Goal: Complete application form

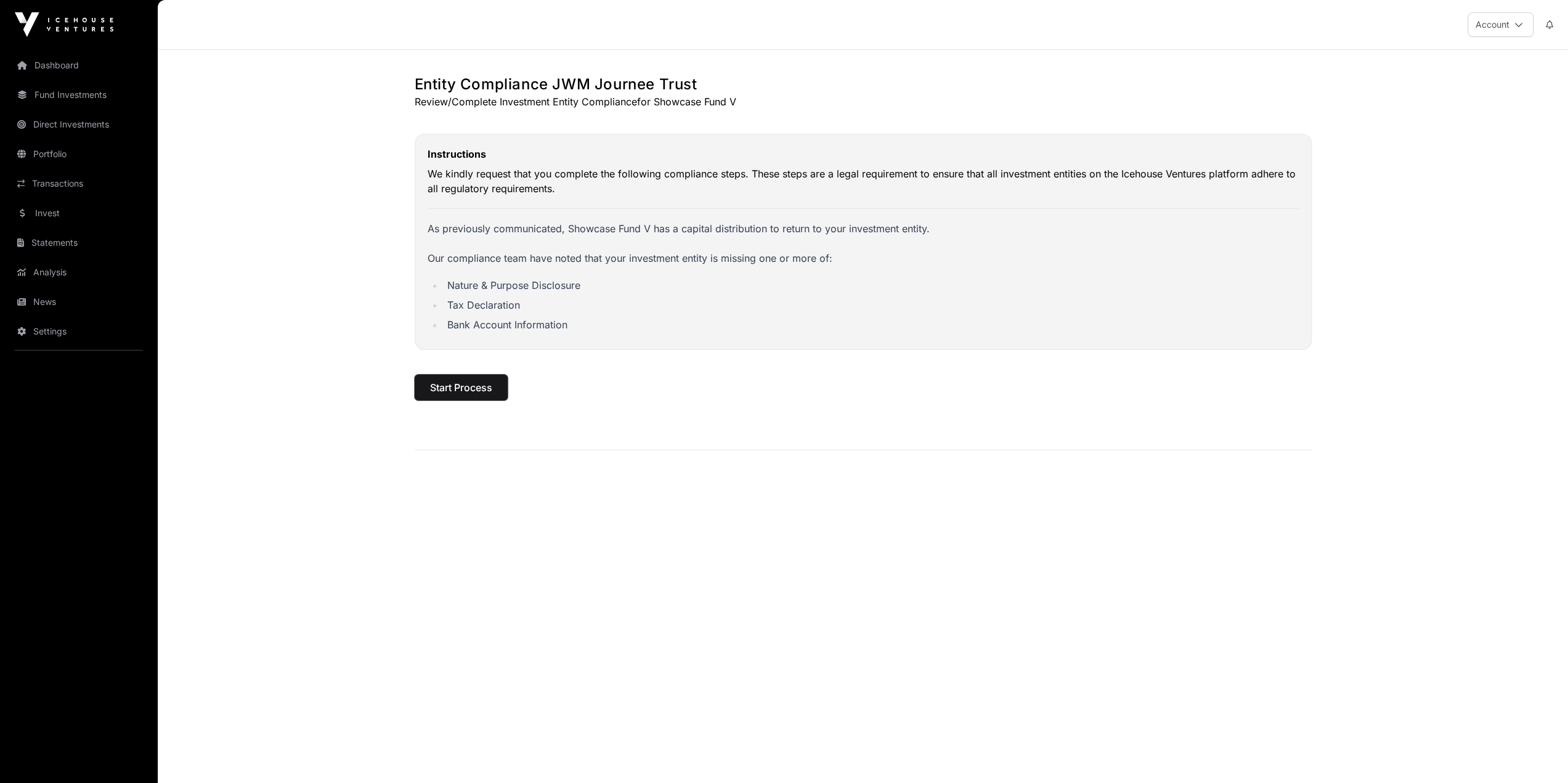
click at [481, 387] on span "Start Process" at bounding box center [461, 387] width 62 height 15
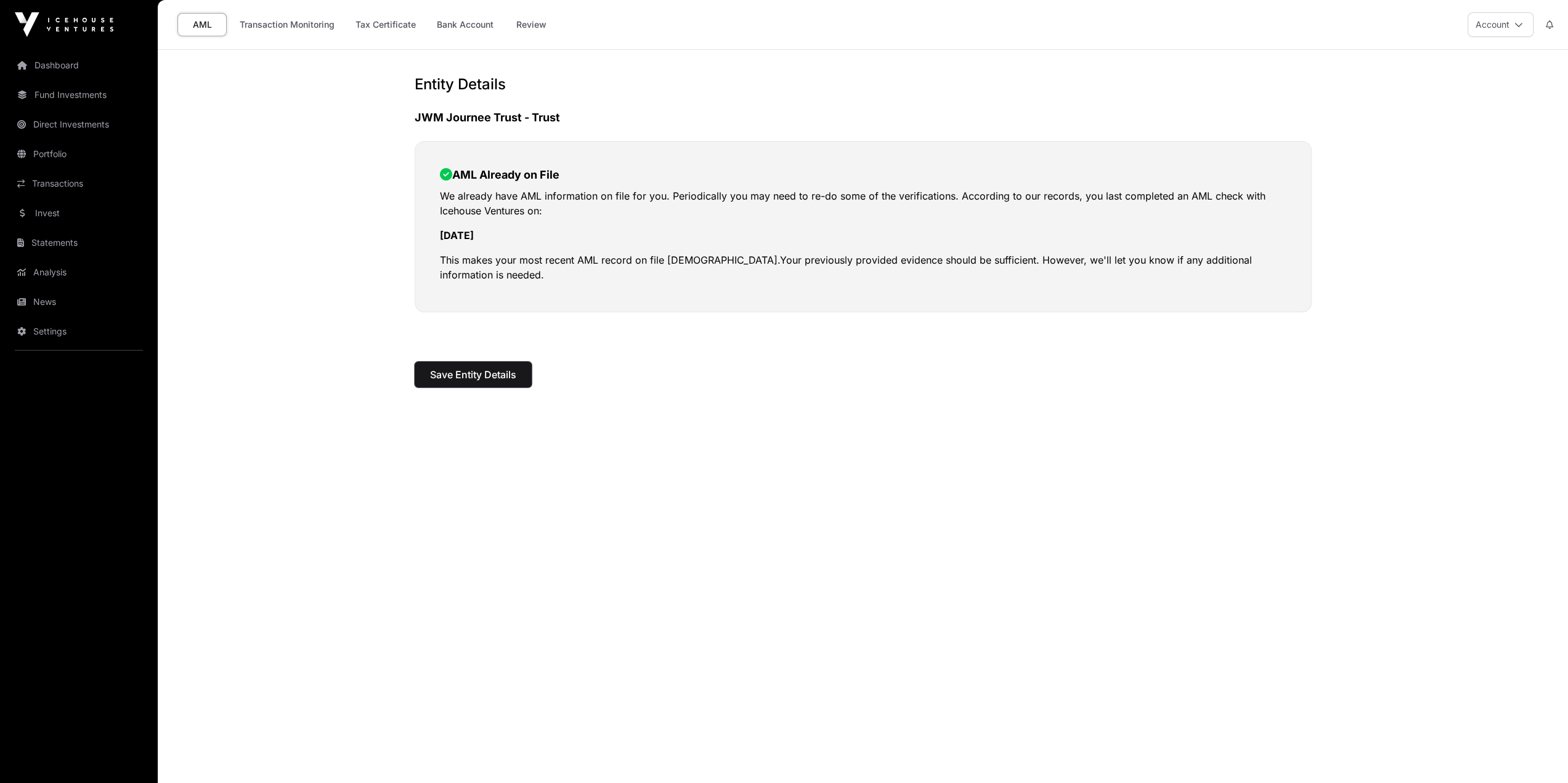
click at [486, 374] on span "Save Entity Details" at bounding box center [473, 374] width 86 height 15
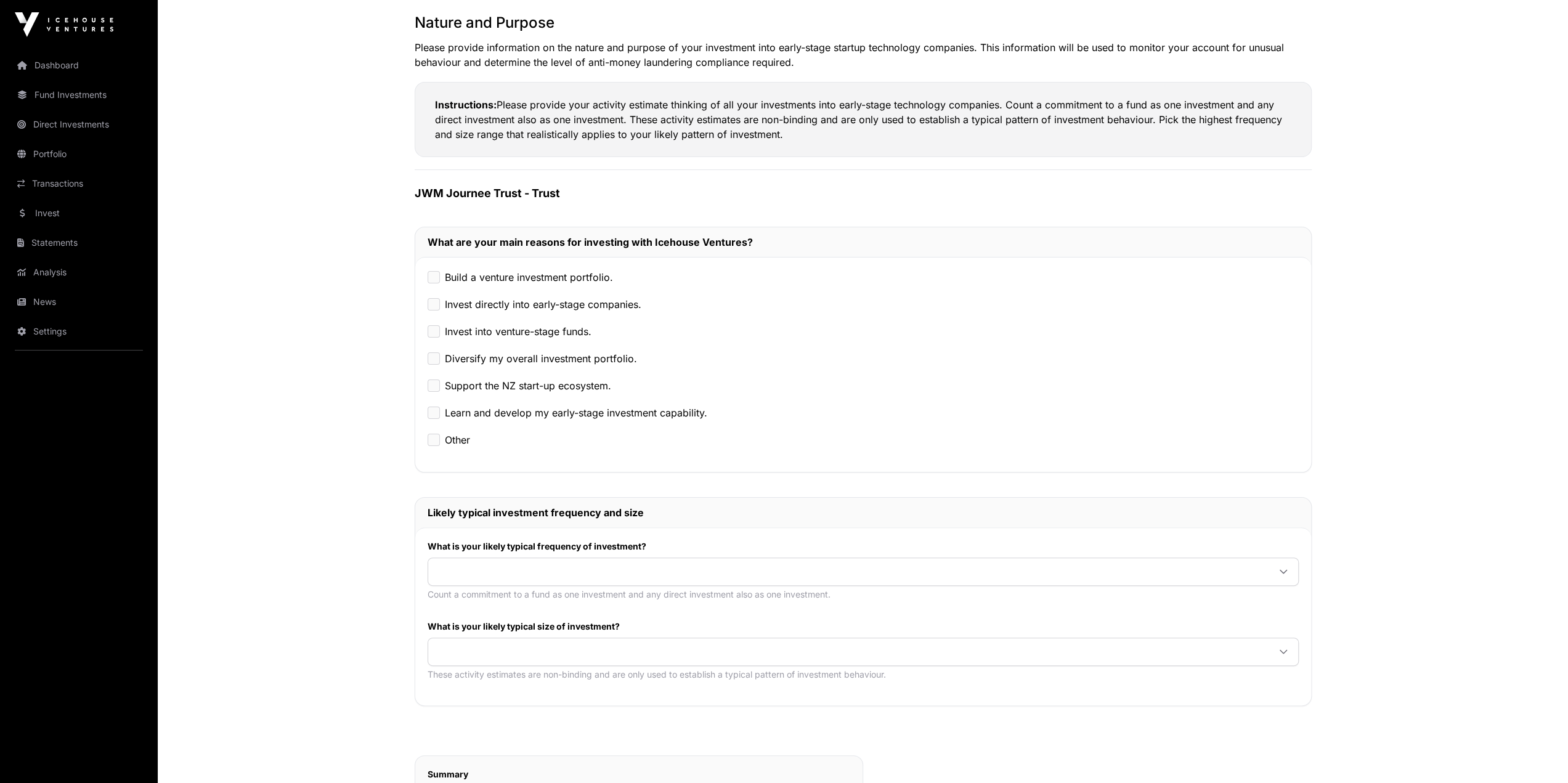
scroll to position [123, 0]
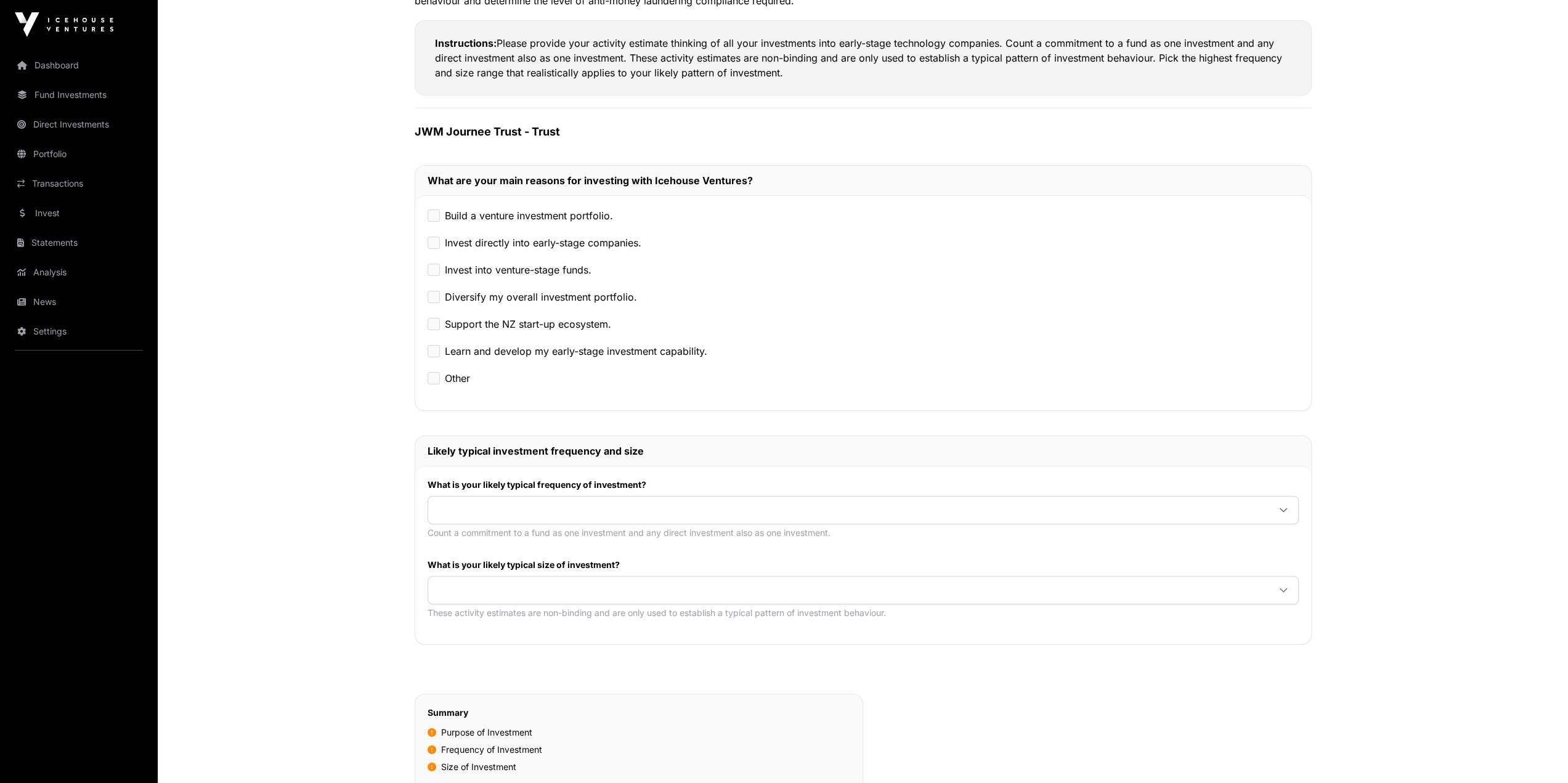
click at [439, 239] on div "Invest directly into early-stage companies." at bounding box center [863, 243] width 871 height 15
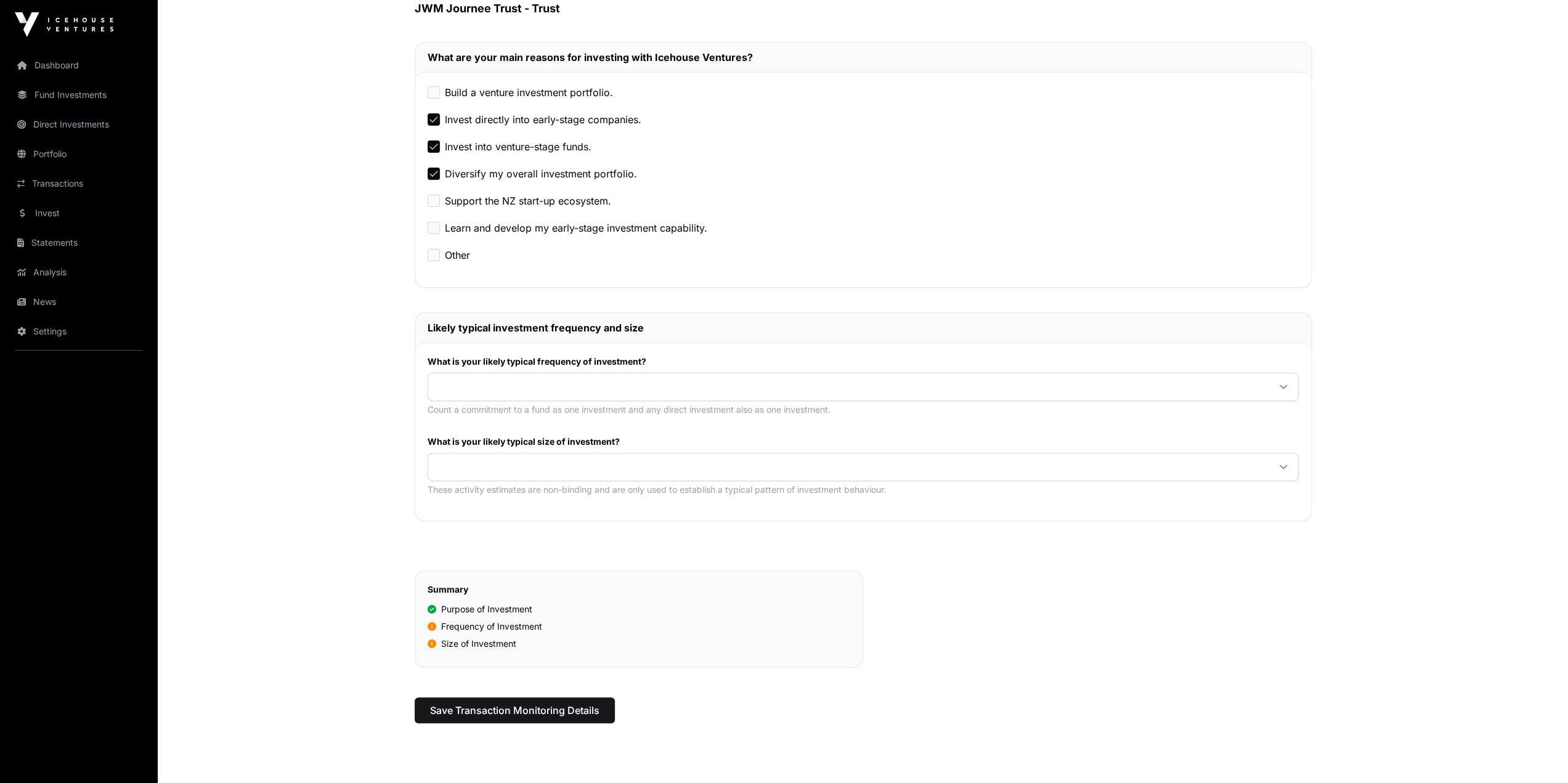
scroll to position [286, 0]
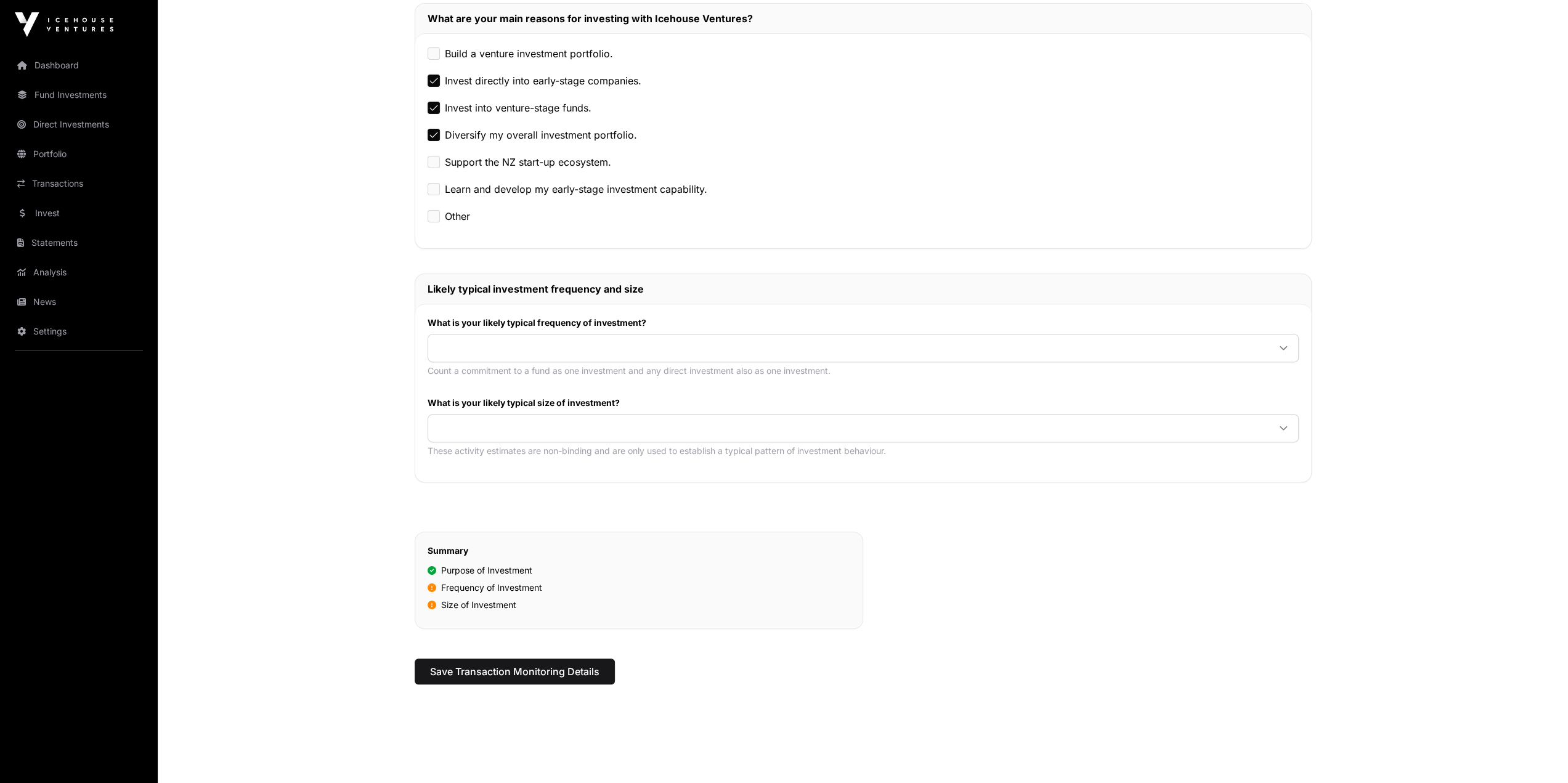
click at [456, 348] on span at bounding box center [848, 348] width 840 height 22
click at [496, 365] on li "Once or twice every two to five years" at bounding box center [863, 373] width 866 height 20
click at [440, 419] on span at bounding box center [848, 428] width 840 height 22
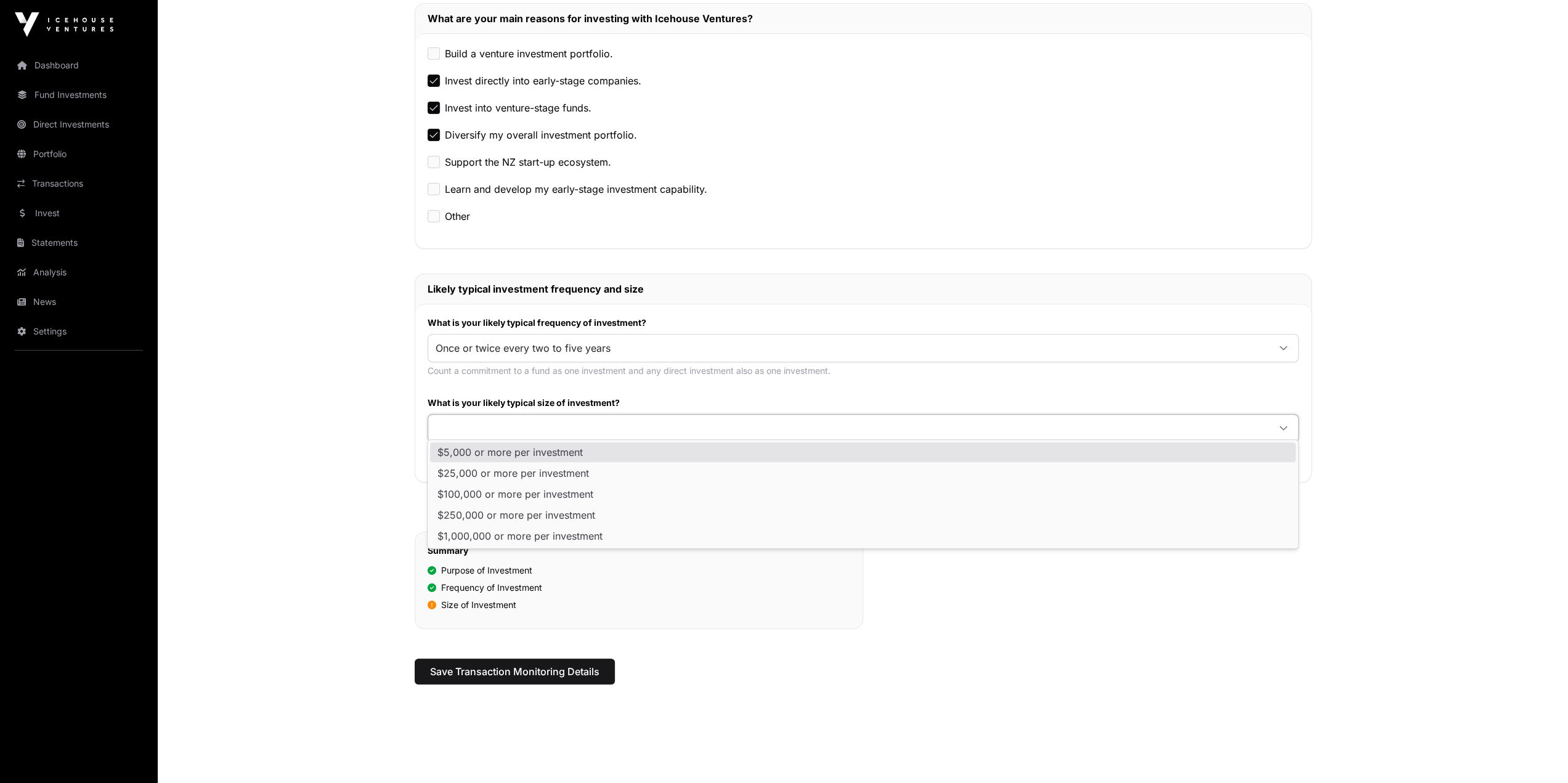
click at [460, 451] on span "$5,000 or more per investment" at bounding box center [510, 452] width 145 height 10
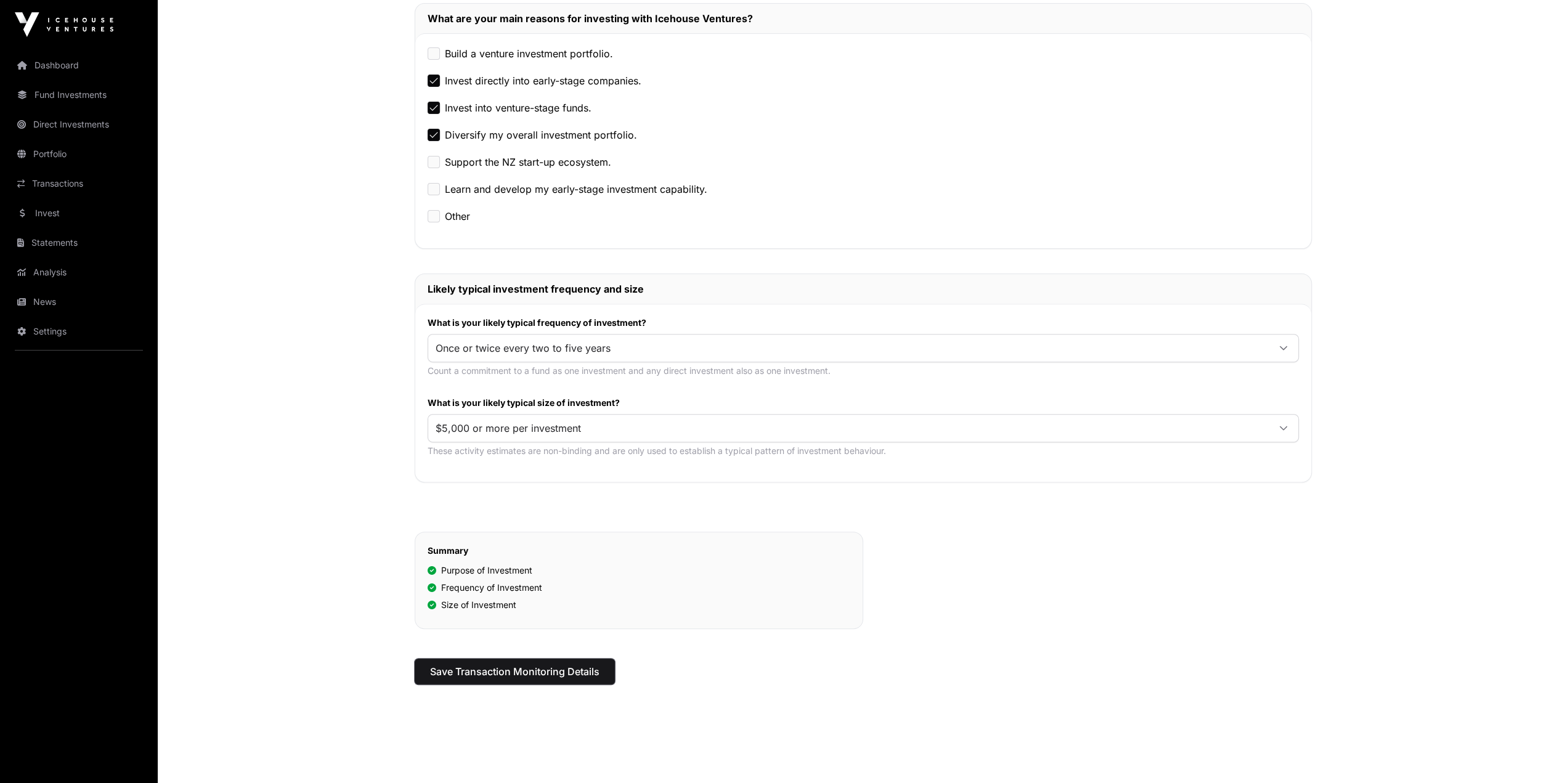
click at [500, 664] on span "Save Transaction Monitoring Details" at bounding box center [515, 672] width 170 height 15
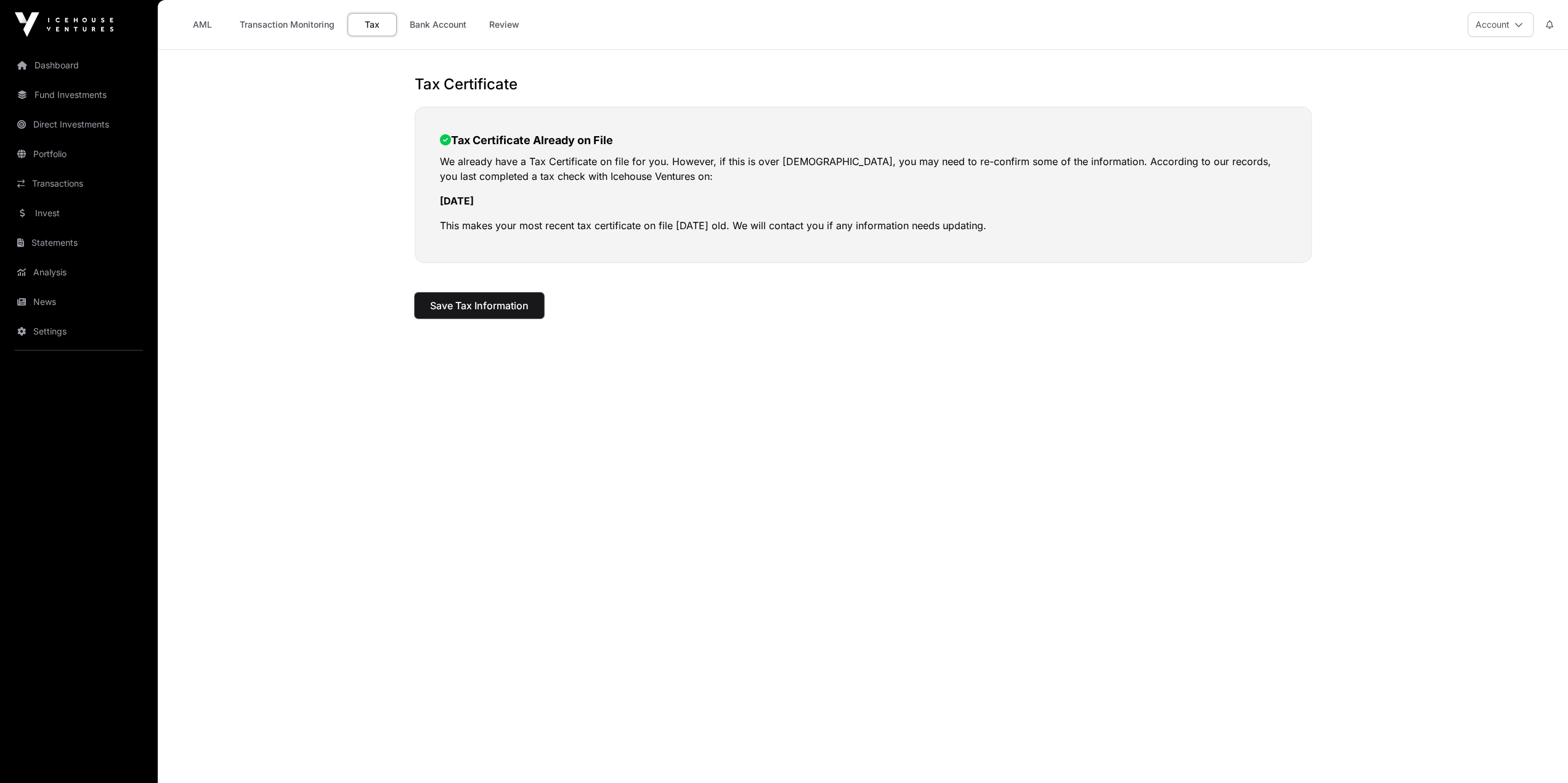
click at [484, 304] on span "Save Tax Information" at bounding box center [479, 305] width 98 height 15
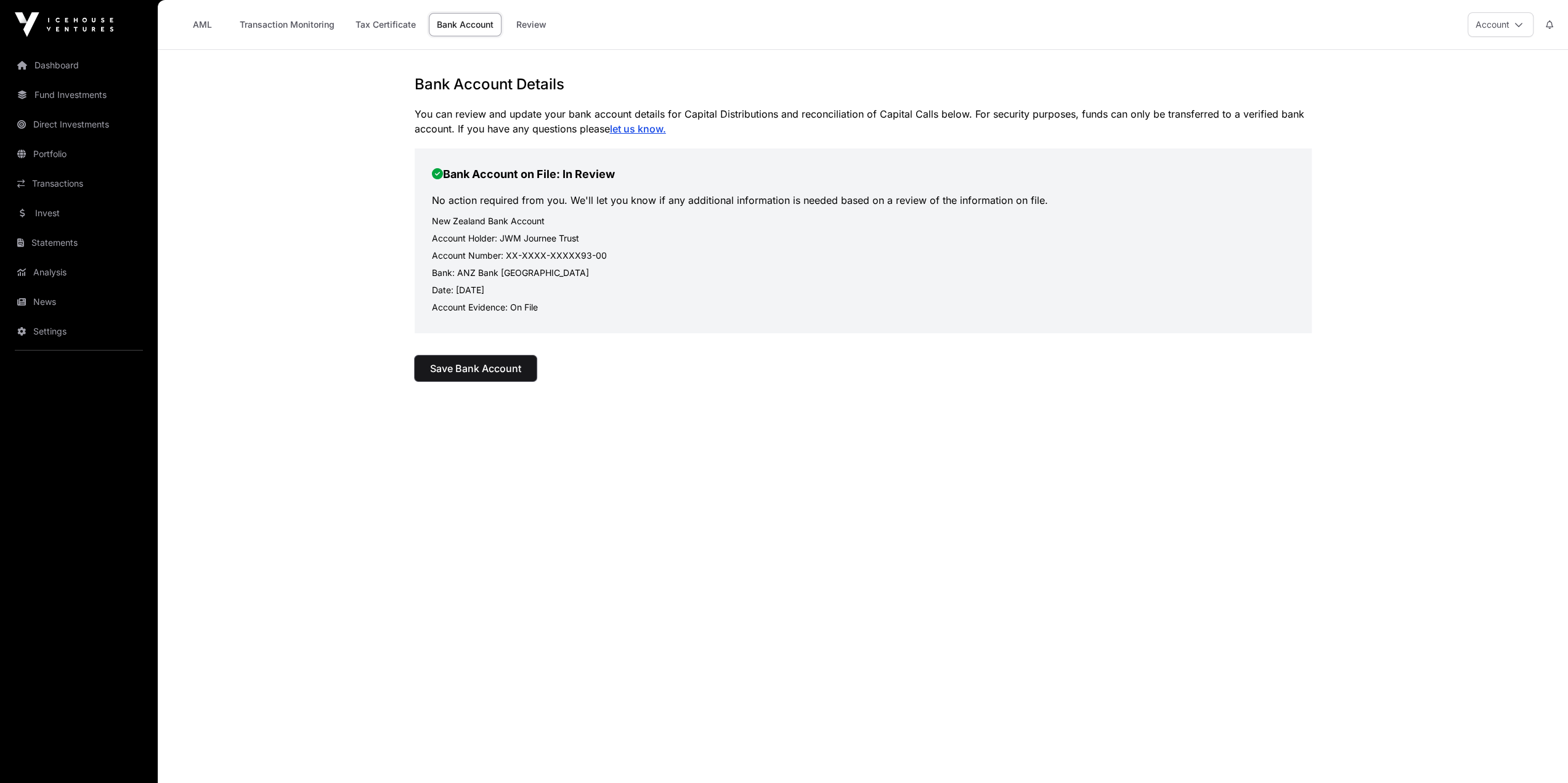
click at [497, 363] on span "Save Bank Account" at bounding box center [476, 368] width 91 height 15
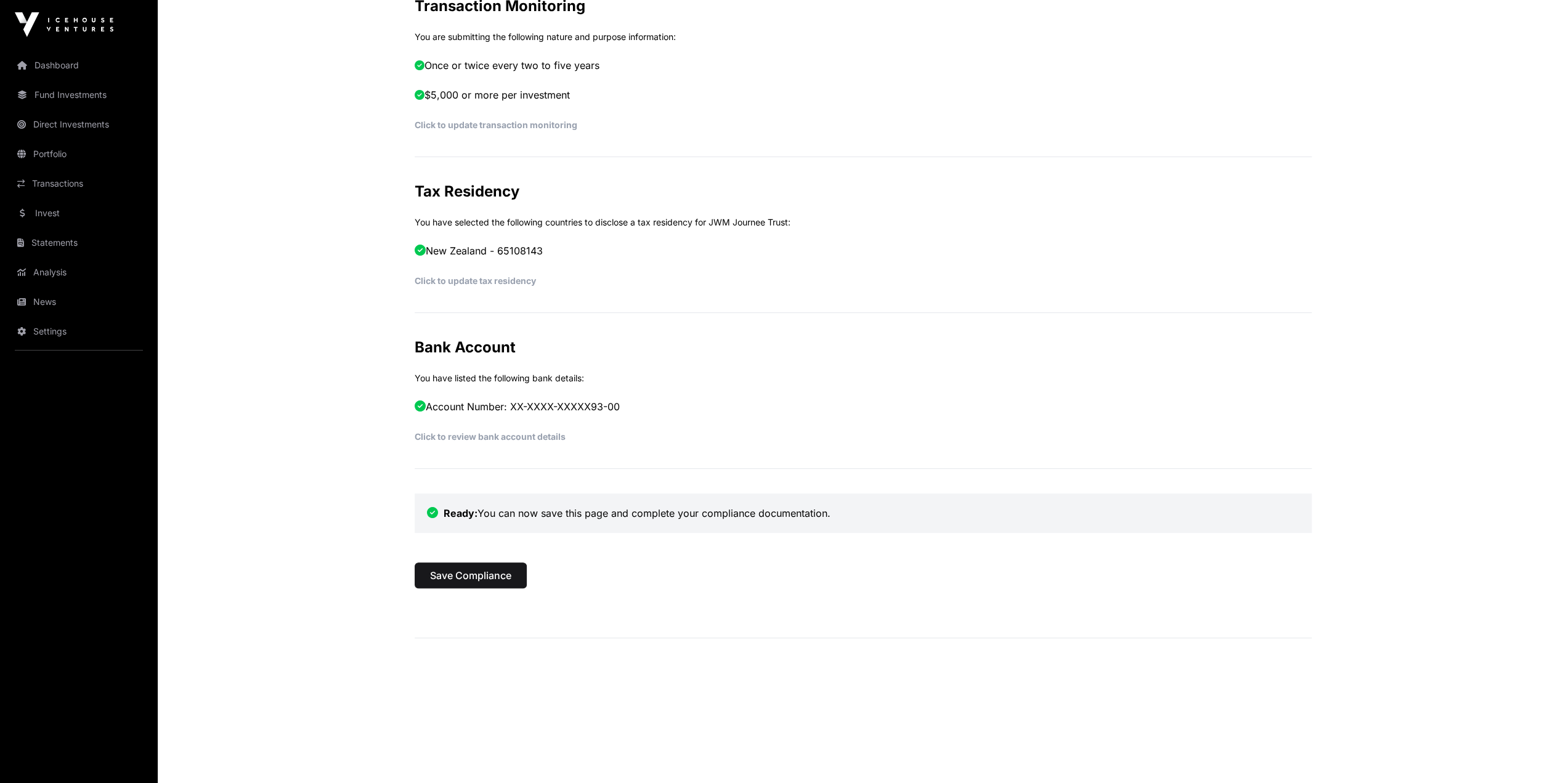
scroll to position [398, 0]
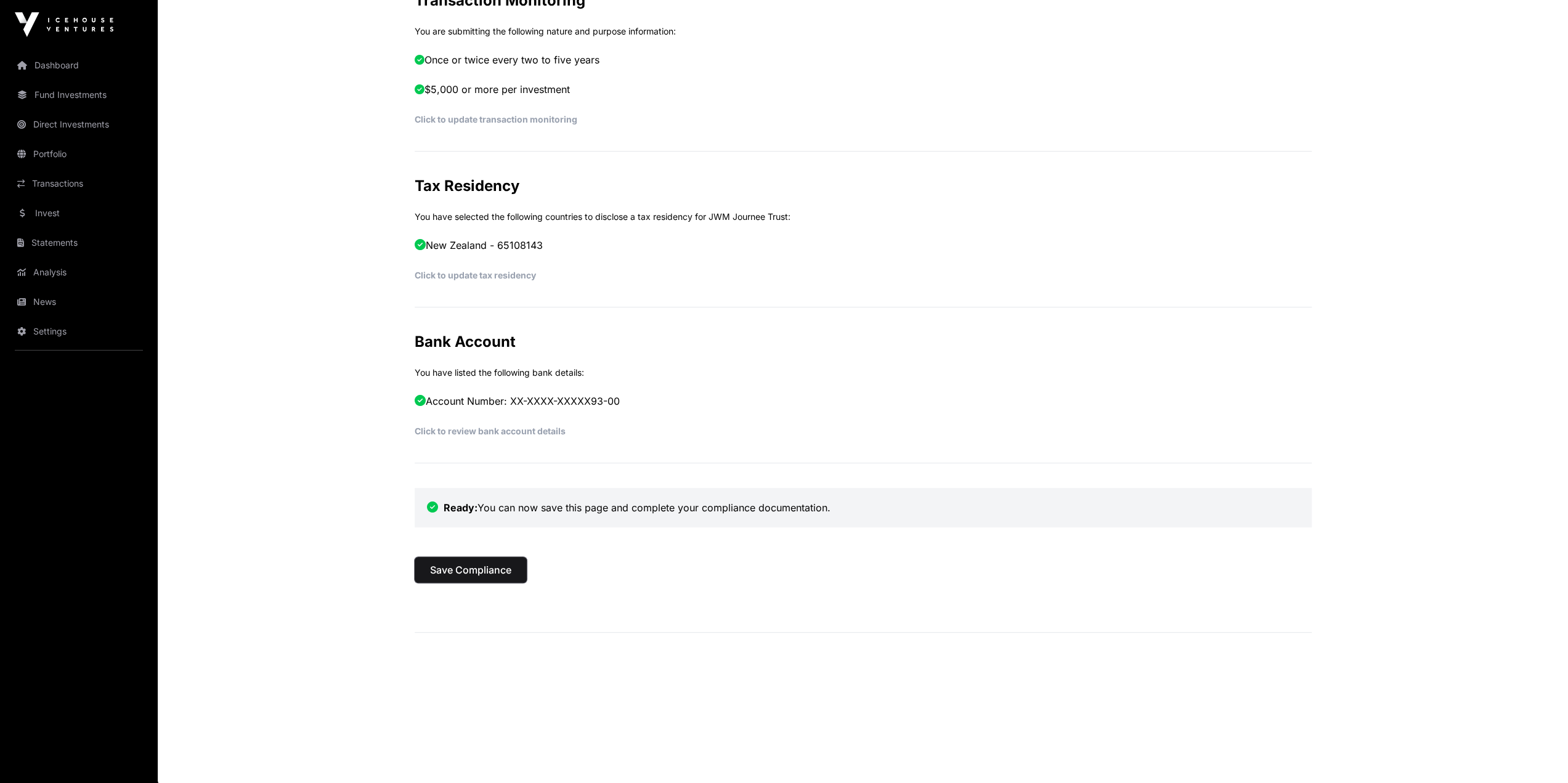
click at [509, 572] on span "Save Compliance" at bounding box center [471, 570] width 81 height 15
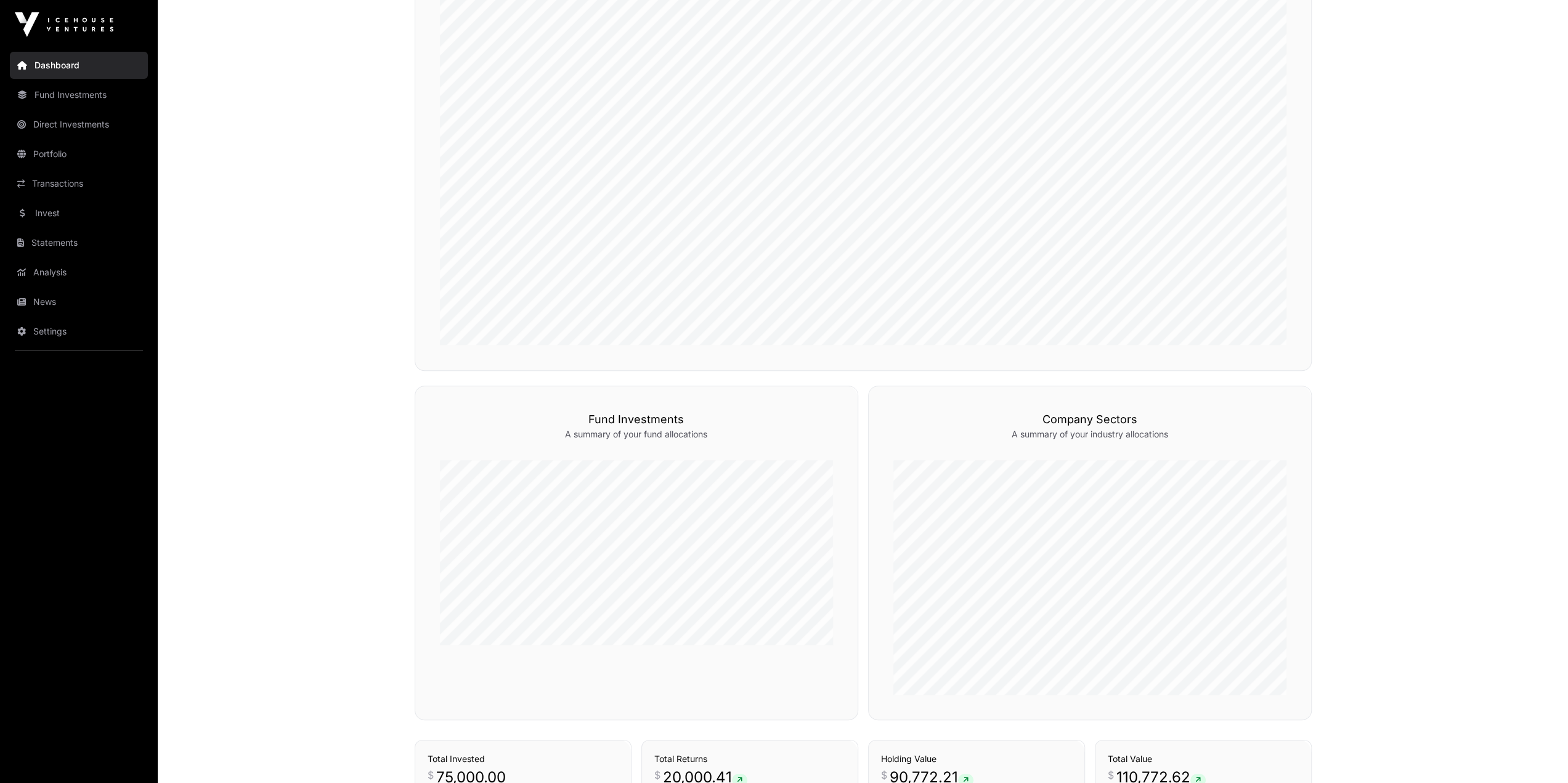
scroll to position [616, 0]
